Goal: Task Accomplishment & Management: Complete application form

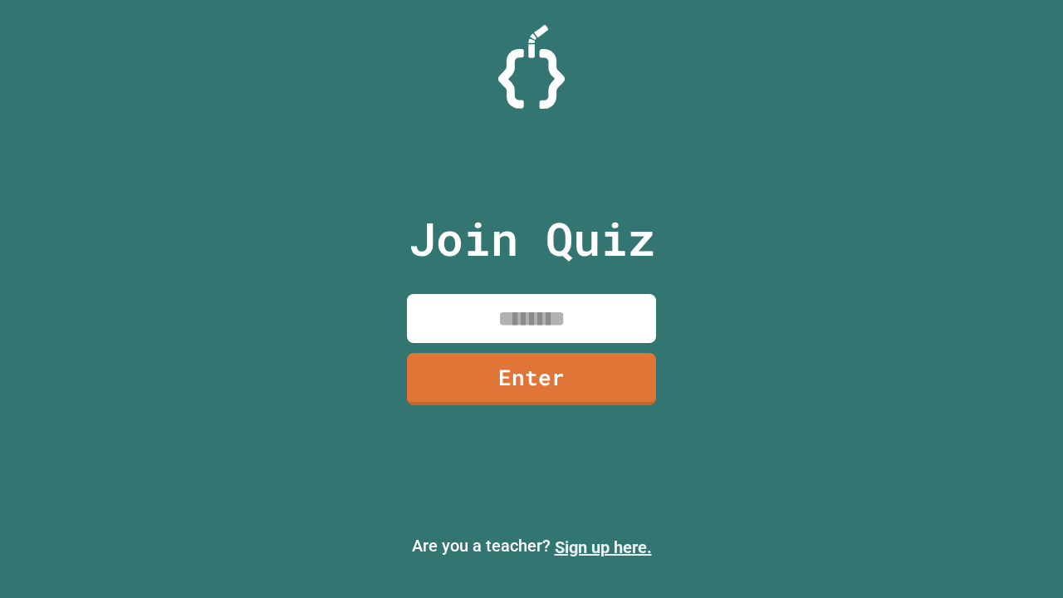
click at [603, 547] on link "Sign up here." at bounding box center [603, 547] width 97 height 20
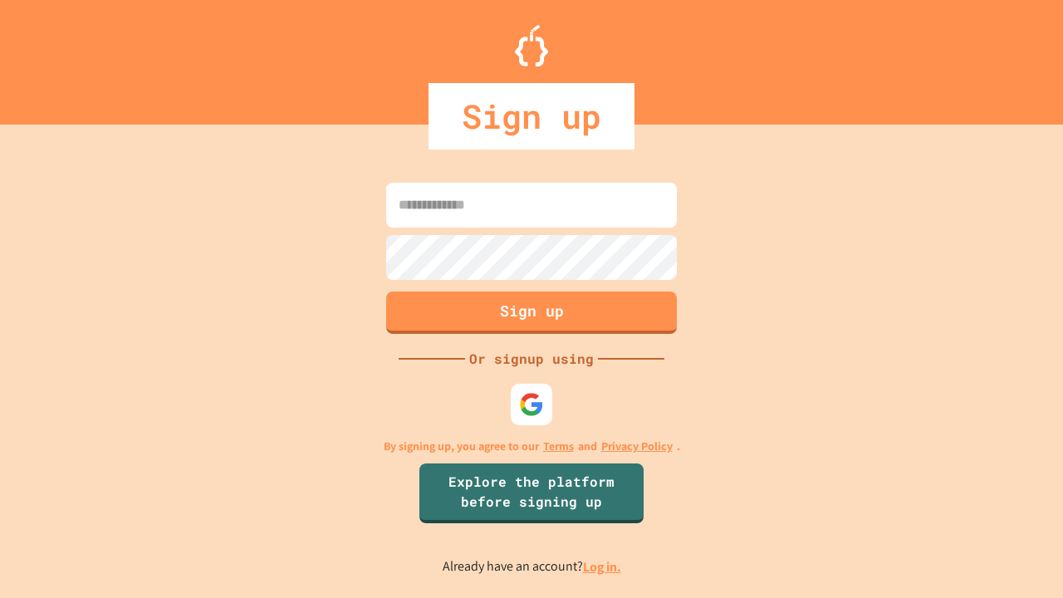
click at [603, 567] on link "Log in." at bounding box center [602, 566] width 38 height 17
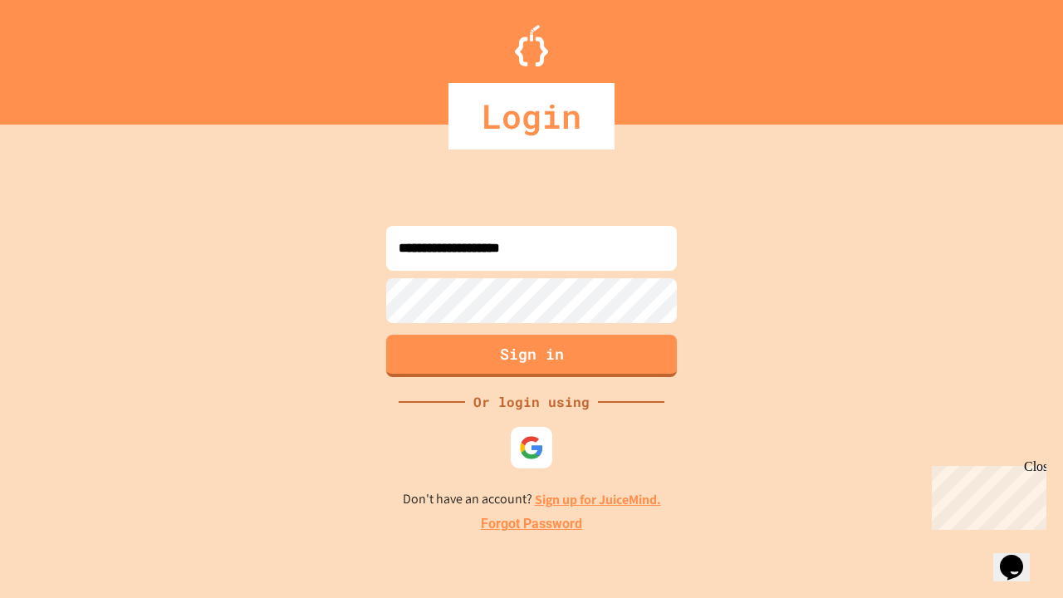
type input "**********"
